Goal: Task Accomplishment & Management: Use online tool/utility

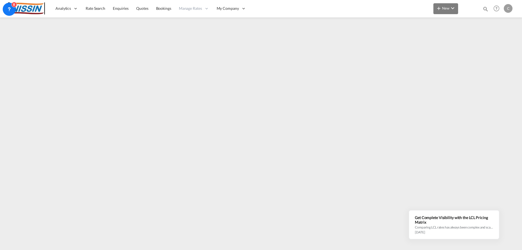
click at [457, 8] on button "New" at bounding box center [445, 8] width 25 height 11
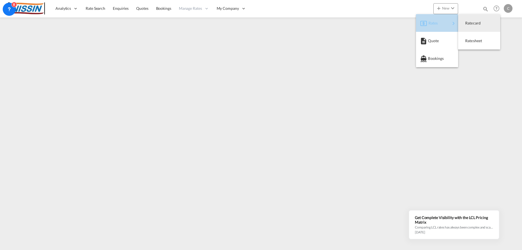
click at [435, 23] on span "Rates" at bounding box center [431, 23] width 7 height 11
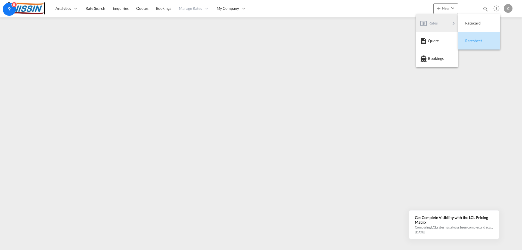
click at [471, 42] on span "Ratesheet" at bounding box center [468, 40] width 6 height 11
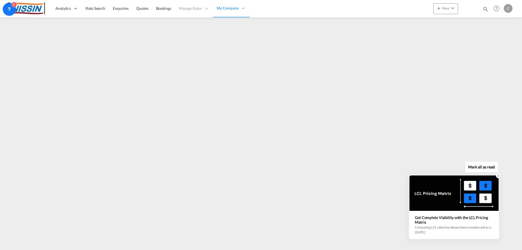
click at [498, 176] on icon at bounding box center [498, 176] width 2 height 2
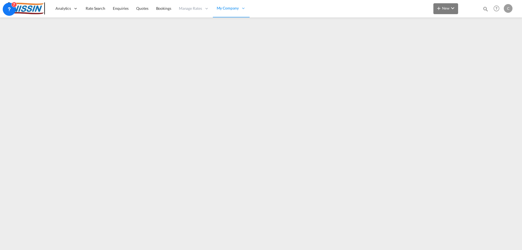
click at [454, 10] on md-icon "icon-chevron-down" at bounding box center [452, 8] width 7 height 7
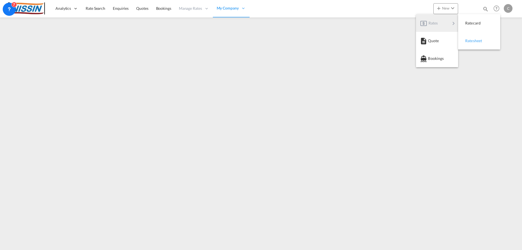
click at [471, 42] on span "Ratesheet" at bounding box center [468, 40] width 6 height 11
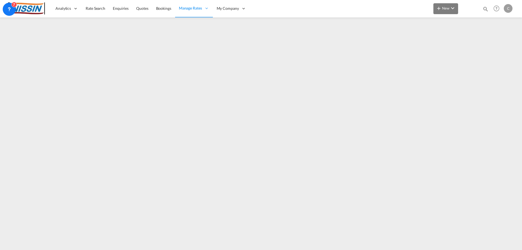
click at [446, 8] on span "New" at bounding box center [445, 8] width 20 height 4
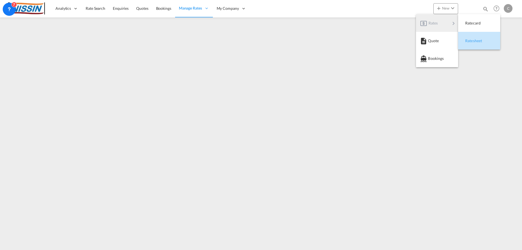
click at [471, 40] on span "Ratesheet" at bounding box center [468, 40] width 6 height 11
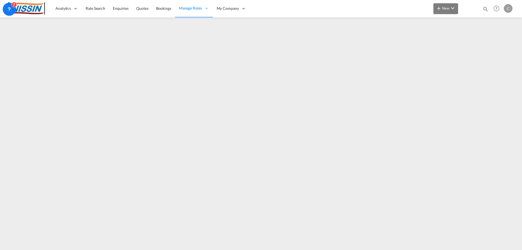
click at [444, 5] on button "New" at bounding box center [445, 8] width 25 height 11
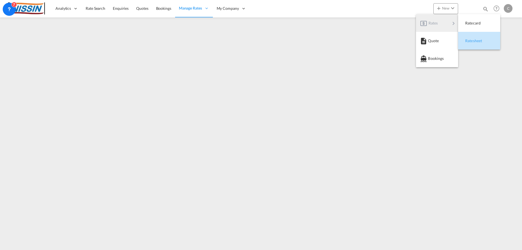
click at [477, 43] on div "Ratesheet" at bounding box center [475, 41] width 20 height 14
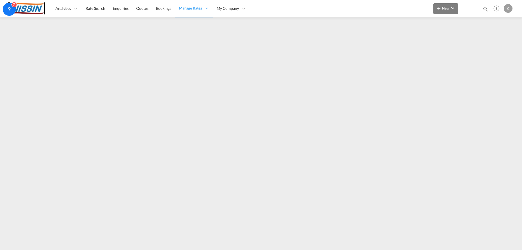
click at [453, 7] on md-icon "icon-chevron-down" at bounding box center [452, 8] width 7 height 7
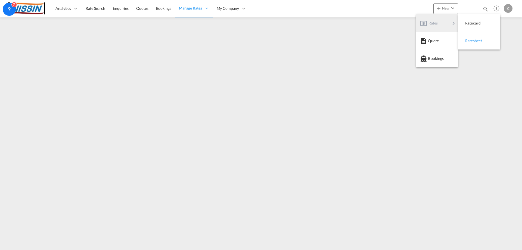
click at [471, 42] on span "Ratesheet" at bounding box center [468, 40] width 6 height 11
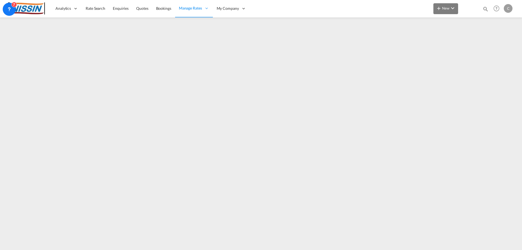
click at [451, 8] on md-icon "icon-chevron-down" at bounding box center [452, 8] width 7 height 7
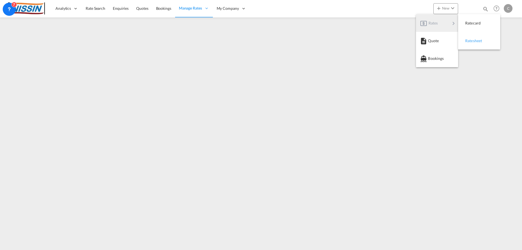
click at [471, 40] on span "Ratesheet" at bounding box center [468, 40] width 6 height 11
